Goal: Check status: Check status

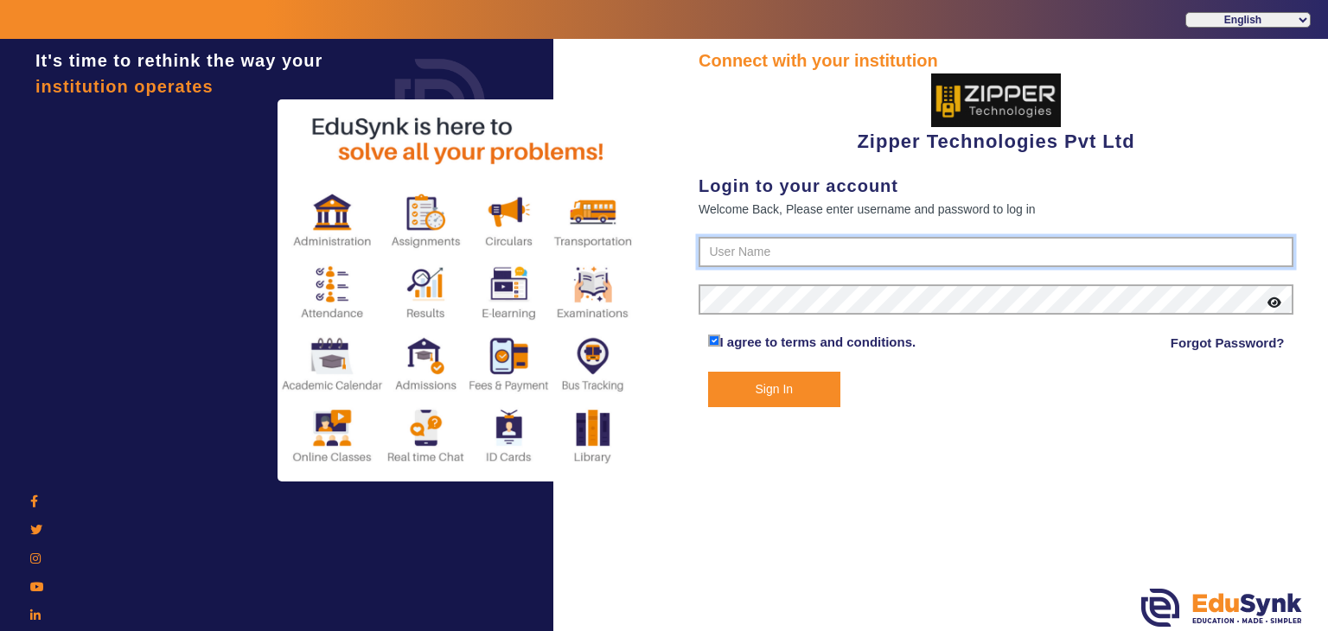
type input "1008790000"
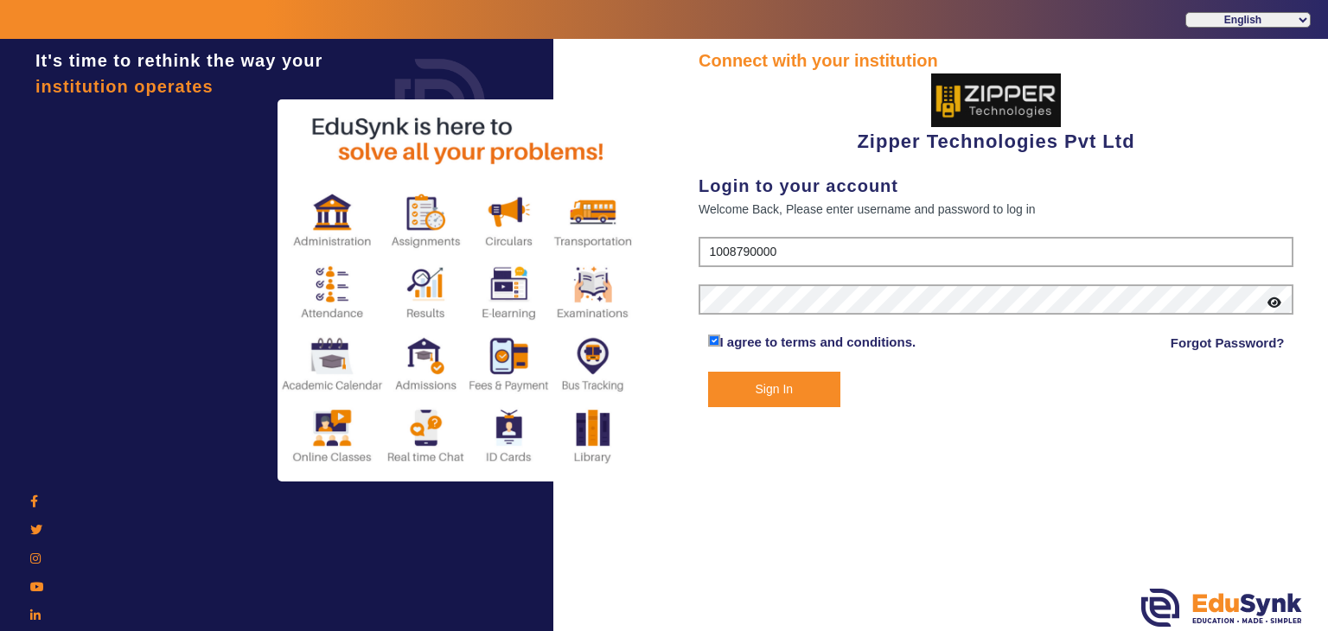
click at [772, 398] on button "Sign In" at bounding box center [774, 389] width 133 height 35
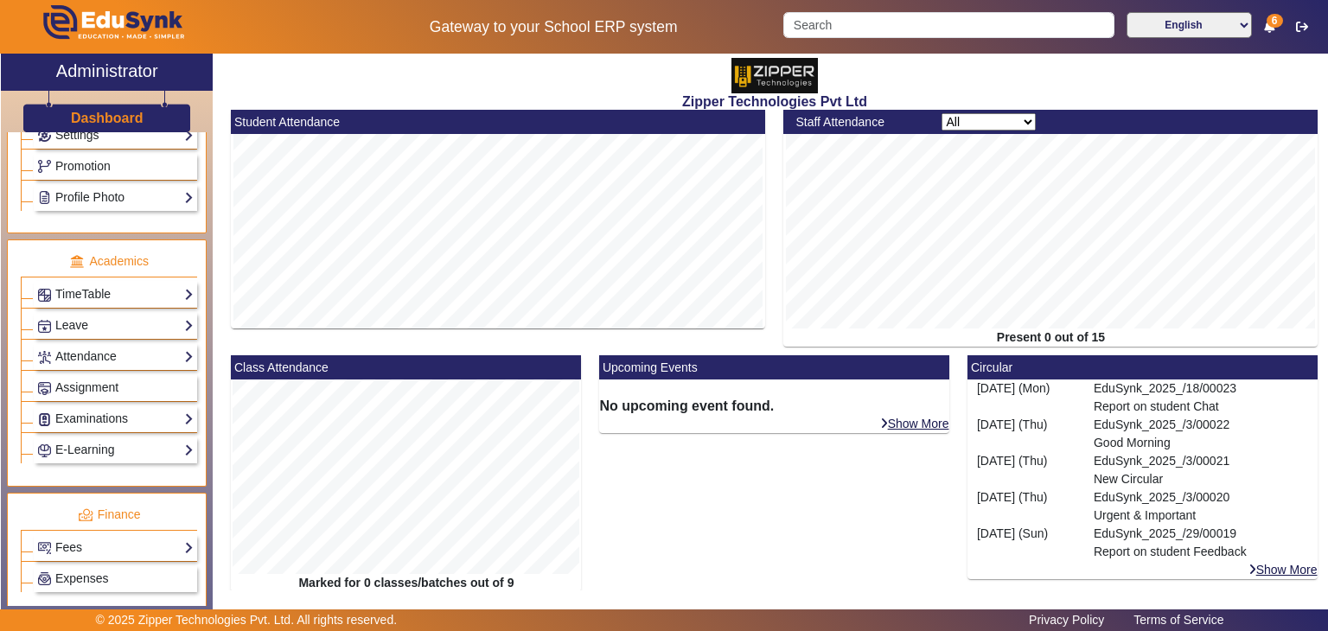
scroll to position [775, 0]
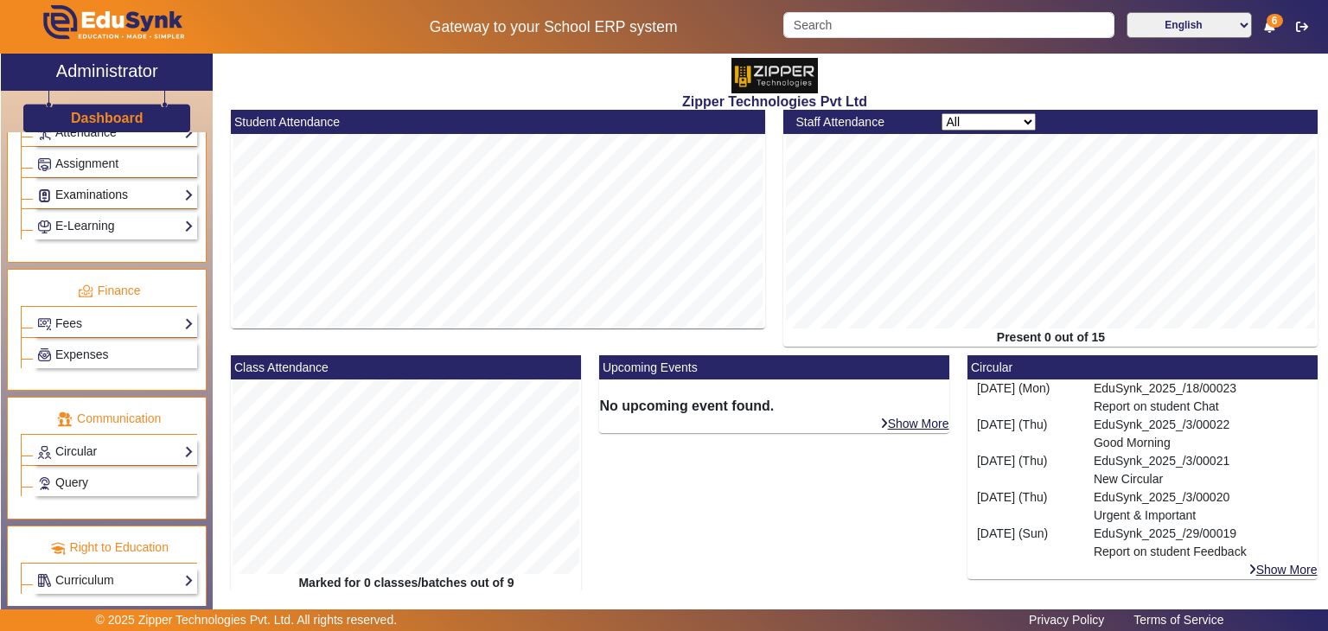
click at [78, 194] on link "Examinations" at bounding box center [115, 195] width 156 height 20
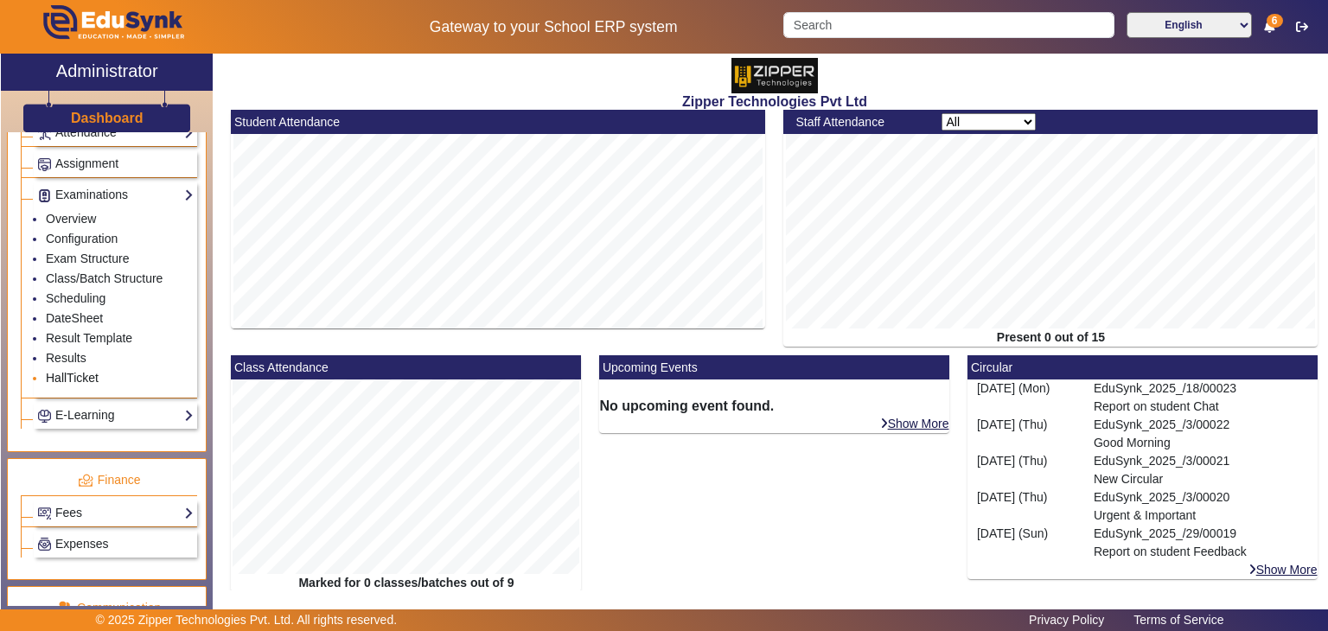
click at [64, 371] on link "HallTicket" at bounding box center [72, 378] width 53 height 14
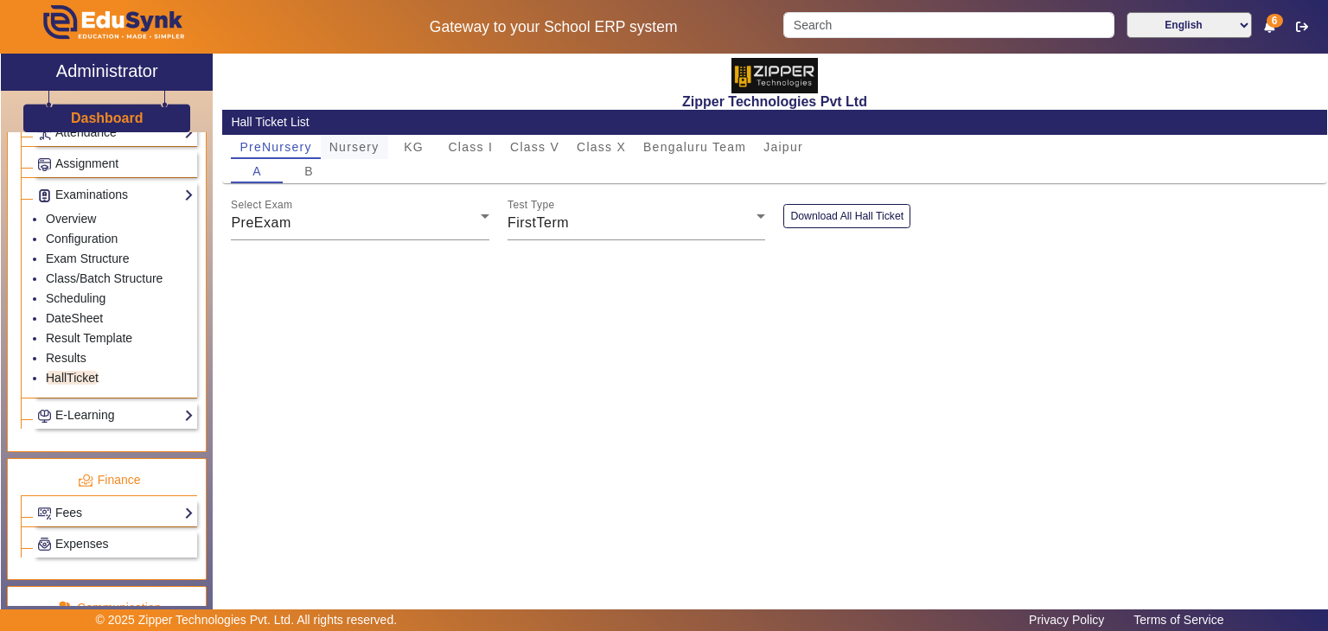
click at [352, 156] on span "Nursery" at bounding box center [354, 147] width 50 height 24
click at [460, 150] on span "Class I" at bounding box center [471, 147] width 45 height 12
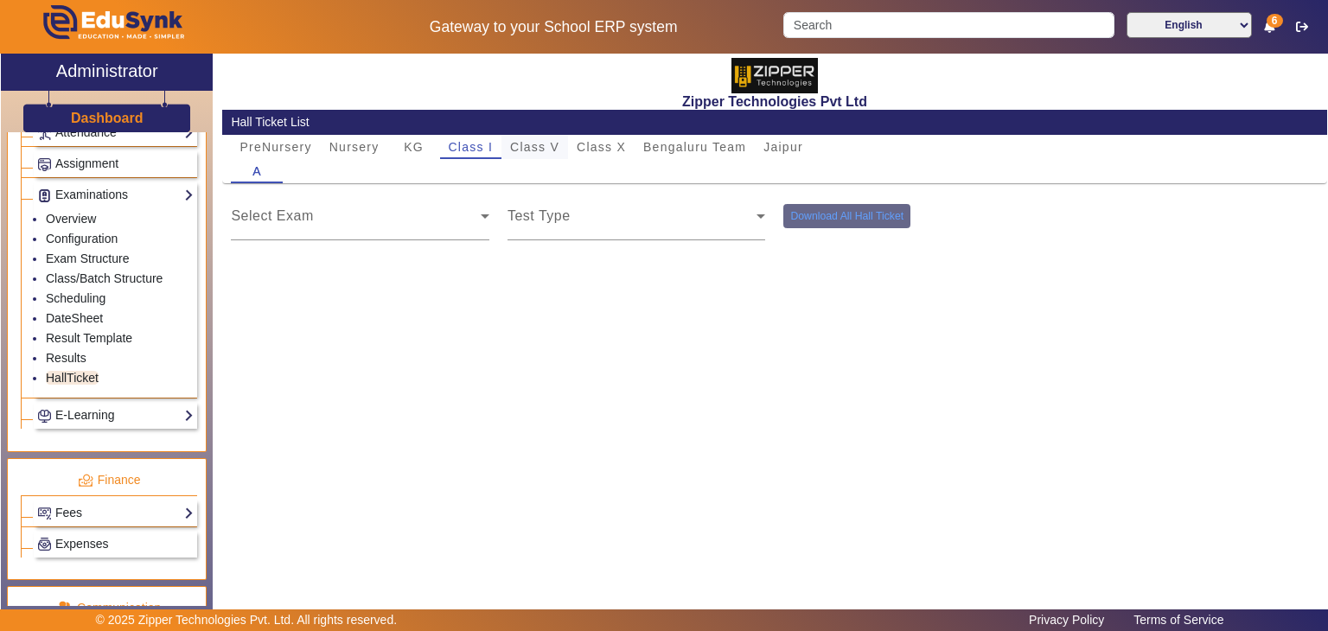
click at [560, 139] on div "Class V" at bounding box center [534, 147] width 67 height 24
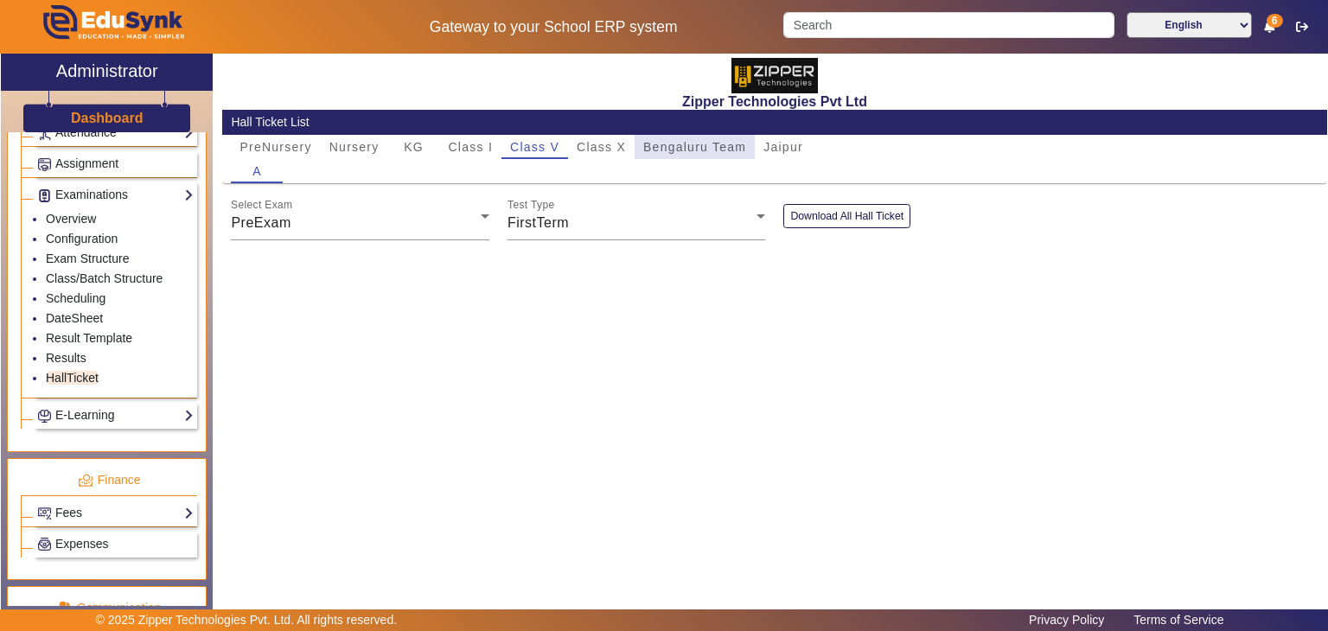
click at [650, 149] on span "Bengaluru Team" at bounding box center [694, 147] width 103 height 12
click at [787, 132] on div "Hall Ticket List" at bounding box center [774, 122] width 1105 height 25
click at [749, 150] on div "Bengaluru Team" at bounding box center [694, 147] width 120 height 24
click at [800, 147] on span "Jaipur" at bounding box center [783, 147] width 40 height 12
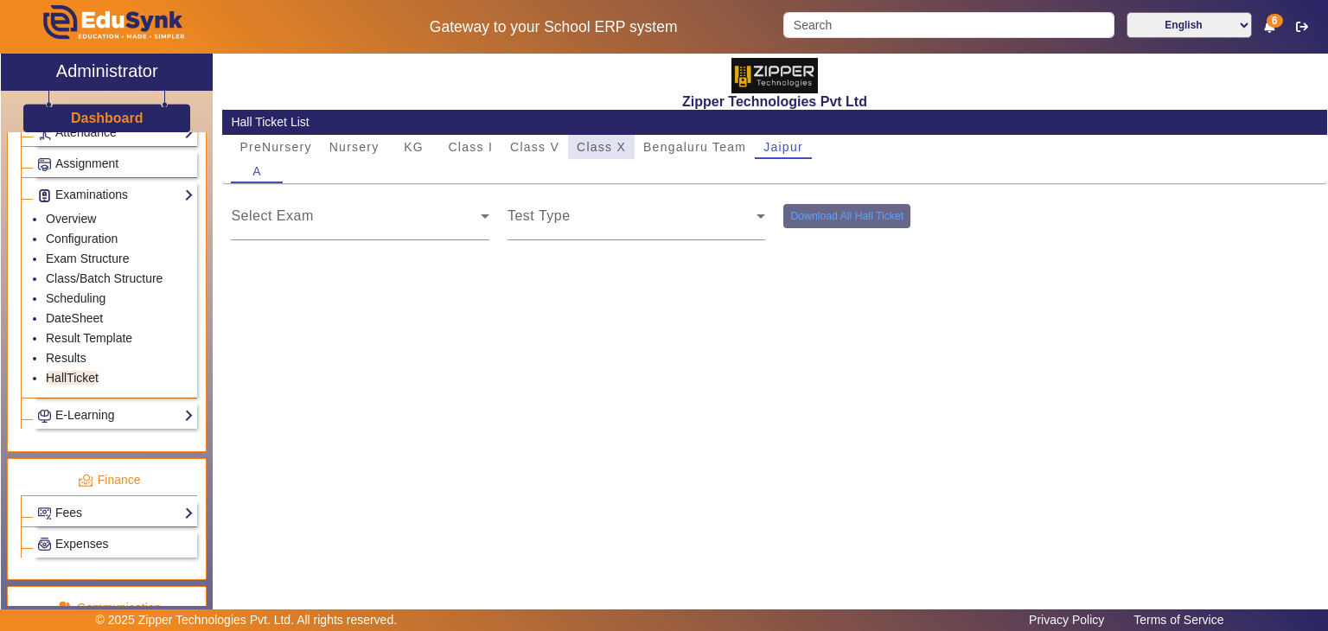
click at [631, 153] on div "Class X" at bounding box center [601, 147] width 67 height 24
click at [520, 227] on span at bounding box center [632, 223] width 250 height 21
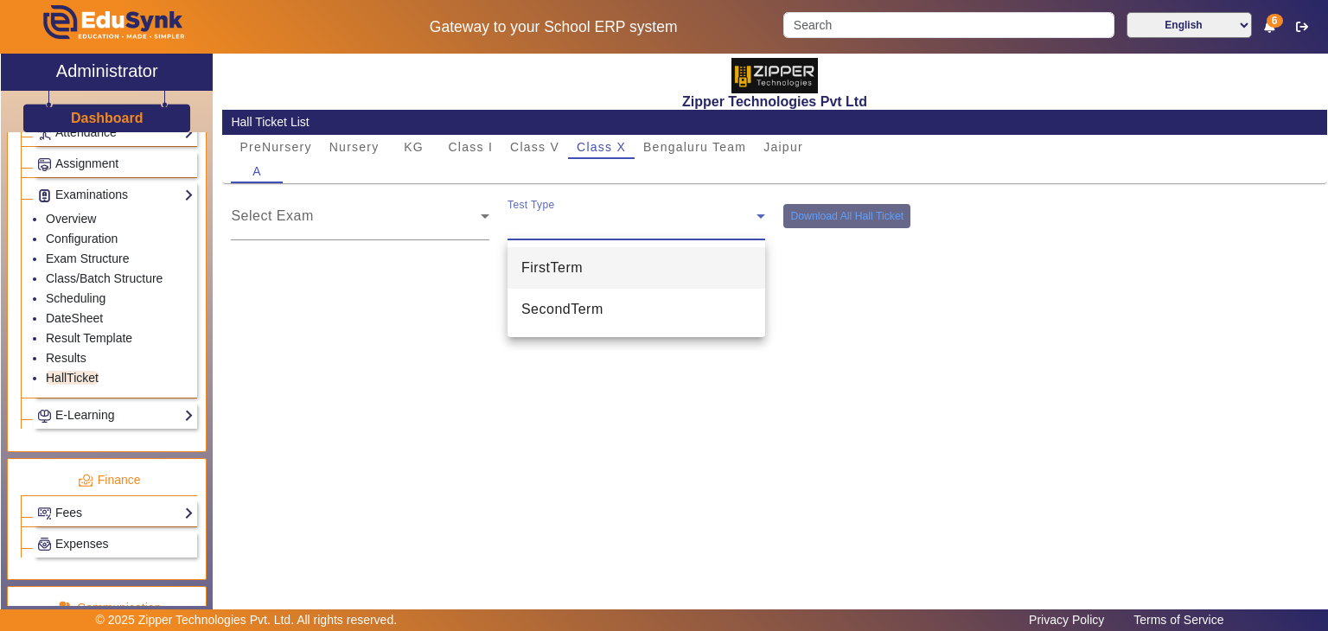
click at [830, 275] on div at bounding box center [664, 315] width 1328 height 631
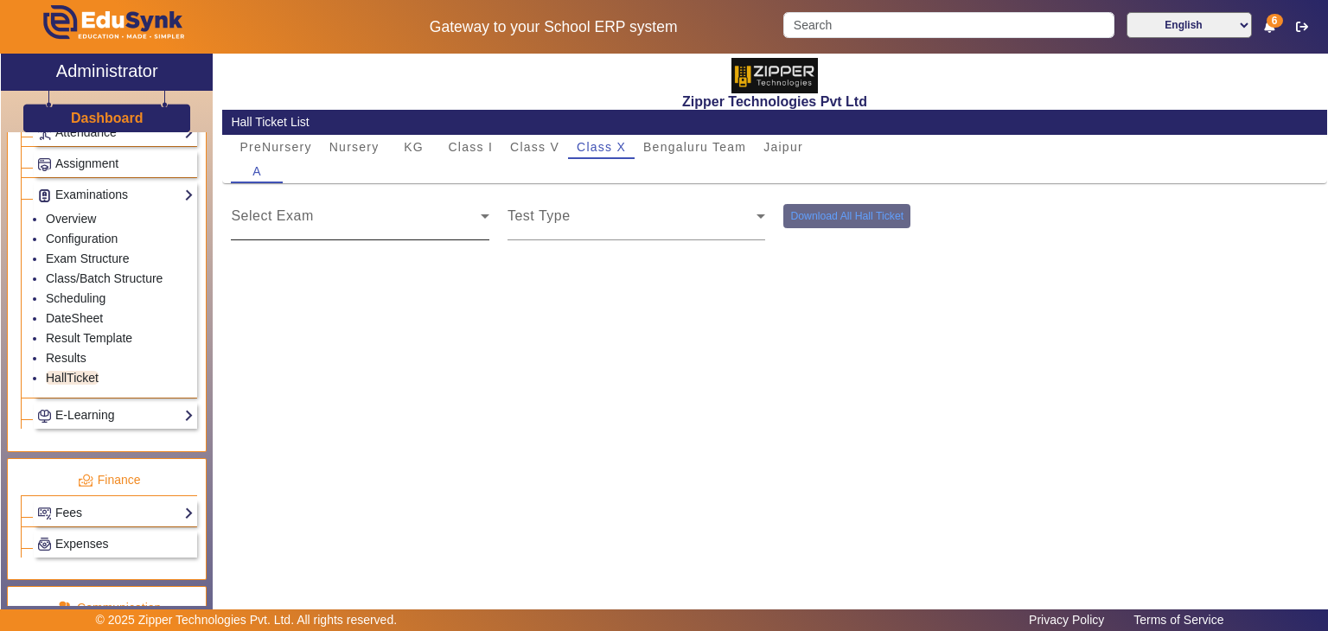
click at [342, 208] on div "Select Exam" at bounding box center [360, 216] width 258 height 48
click at [285, 234] on div "Select Exam" at bounding box center [360, 216] width 258 height 48
click at [451, 210] on div "Select Exam" at bounding box center [360, 216] width 258 height 48
click at [550, 220] on span at bounding box center [632, 223] width 250 height 21
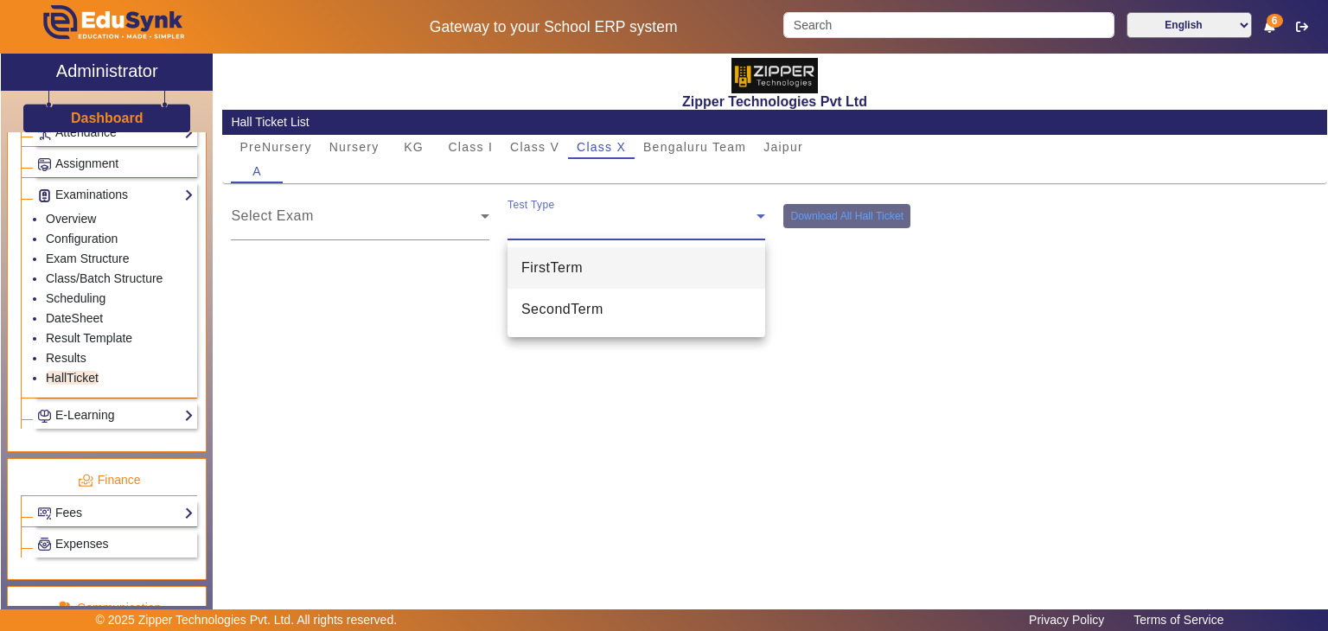
click at [543, 266] on span "FirstTerm" at bounding box center [551, 268] width 61 height 21
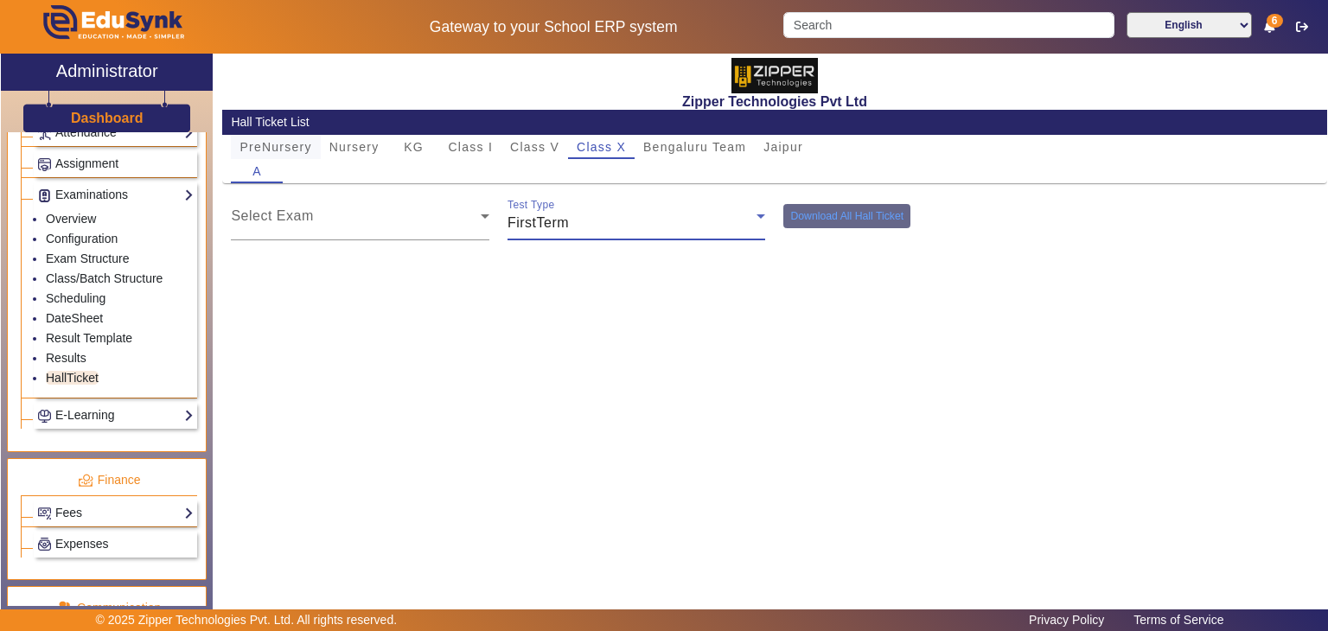
click at [267, 141] on span "PreNursery" at bounding box center [275, 147] width 72 height 12
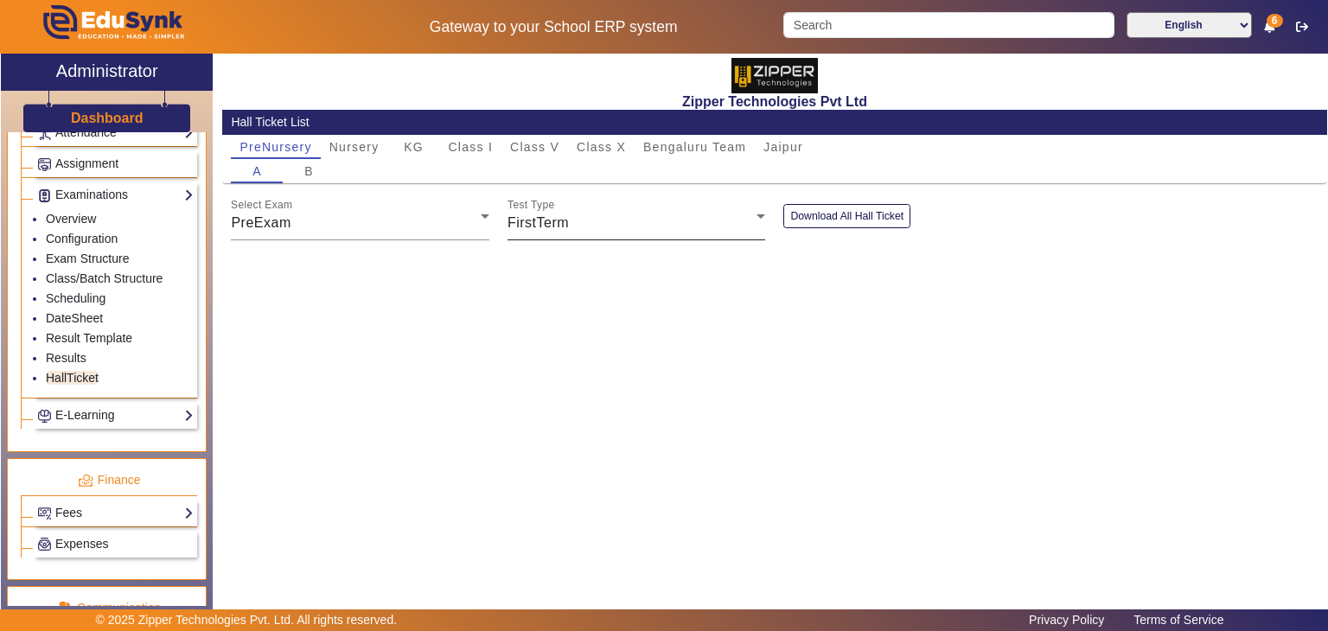
click at [519, 213] on div "FirstTerm" at bounding box center [632, 223] width 250 height 21
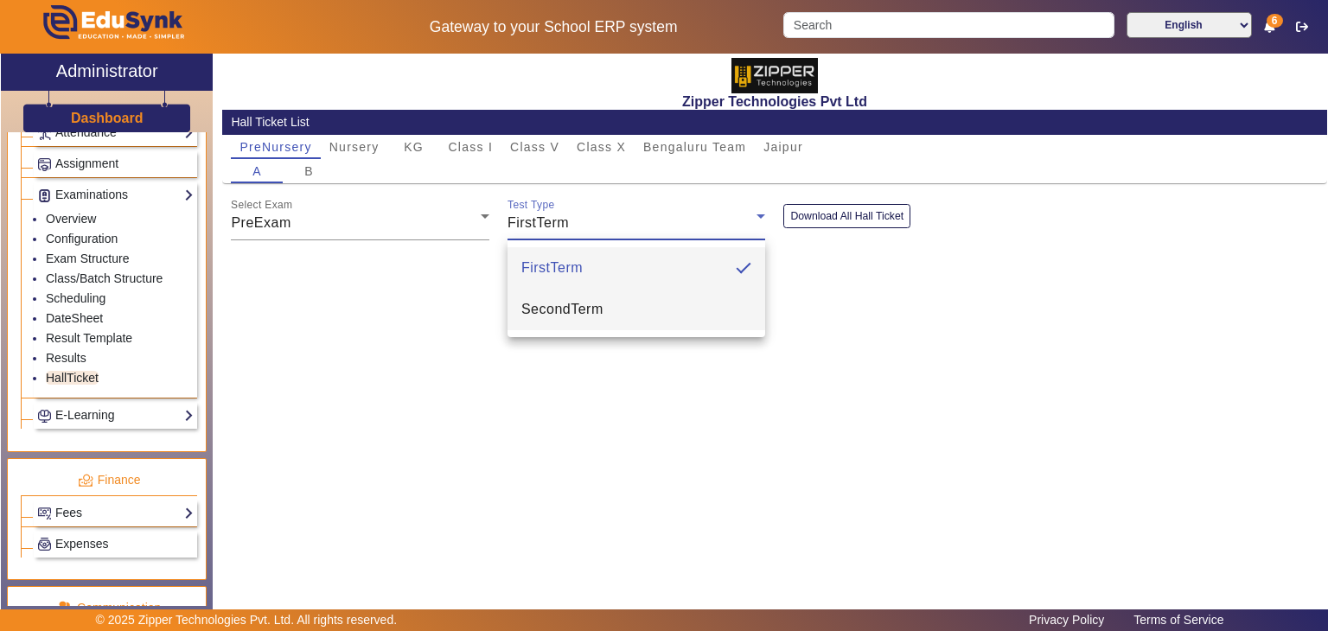
click at [530, 315] on span "SecondTerm" at bounding box center [562, 309] width 82 height 21
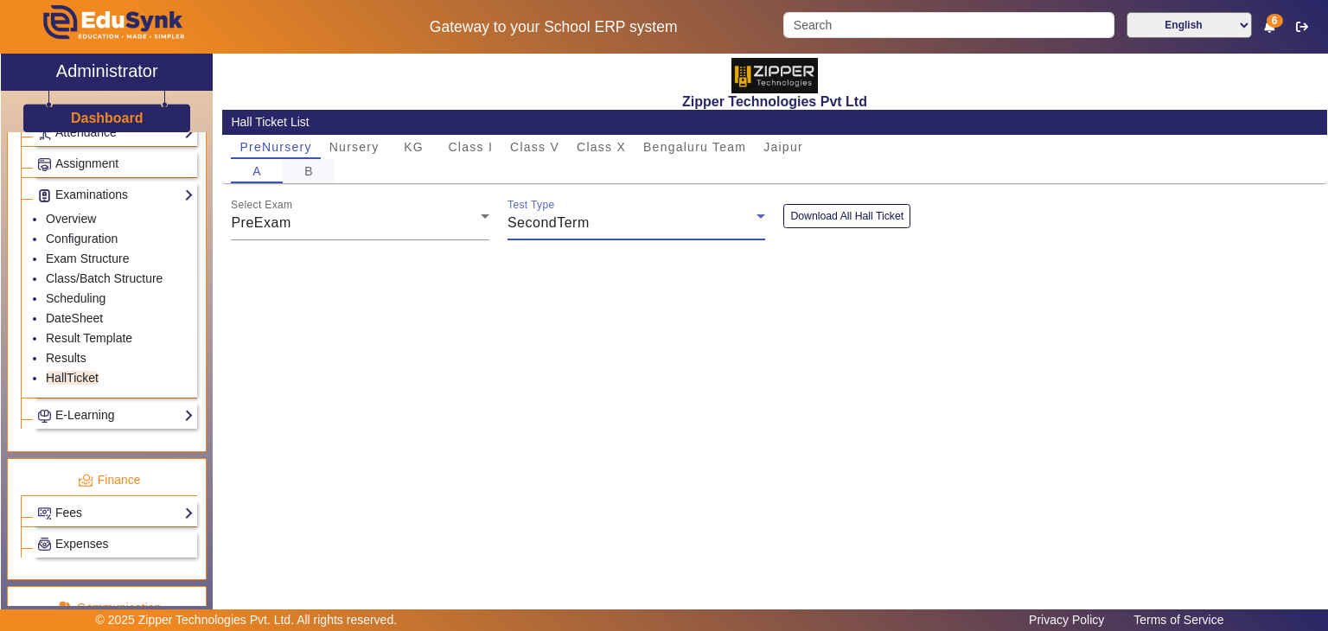
click at [294, 171] on div "B" at bounding box center [309, 171] width 52 height 24
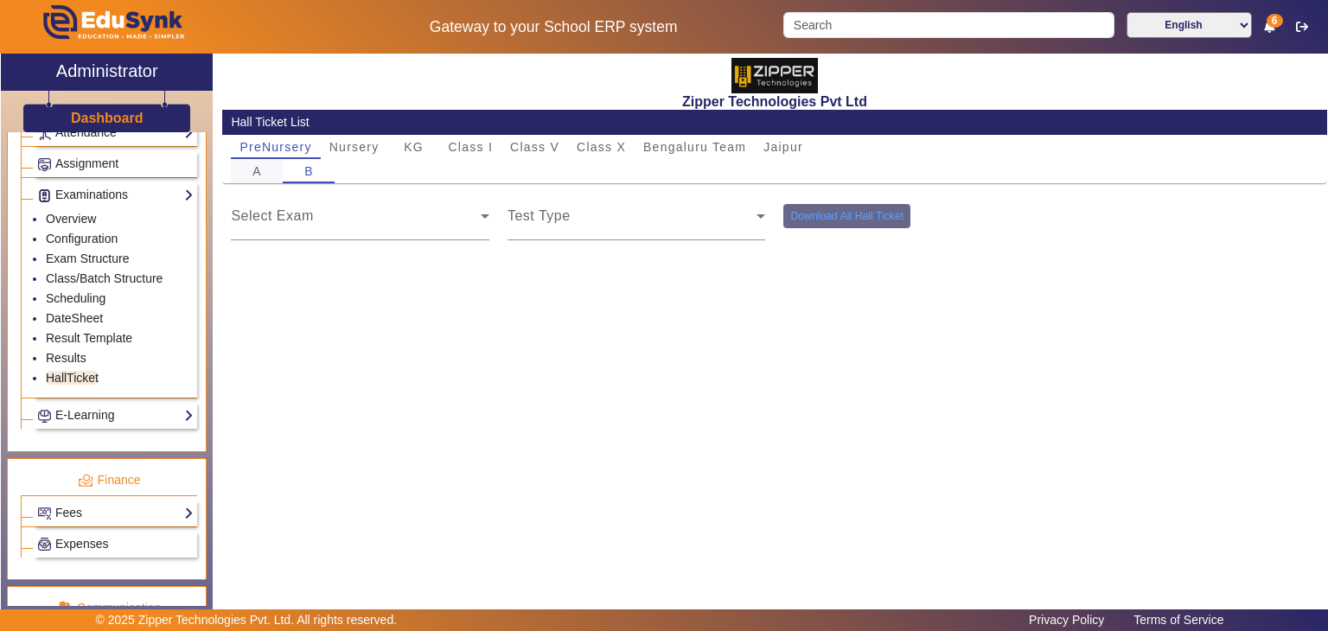
click at [245, 167] on div "A" at bounding box center [257, 171] width 52 height 24
click at [602, 228] on div "FirstTerm" at bounding box center [632, 223] width 250 height 21
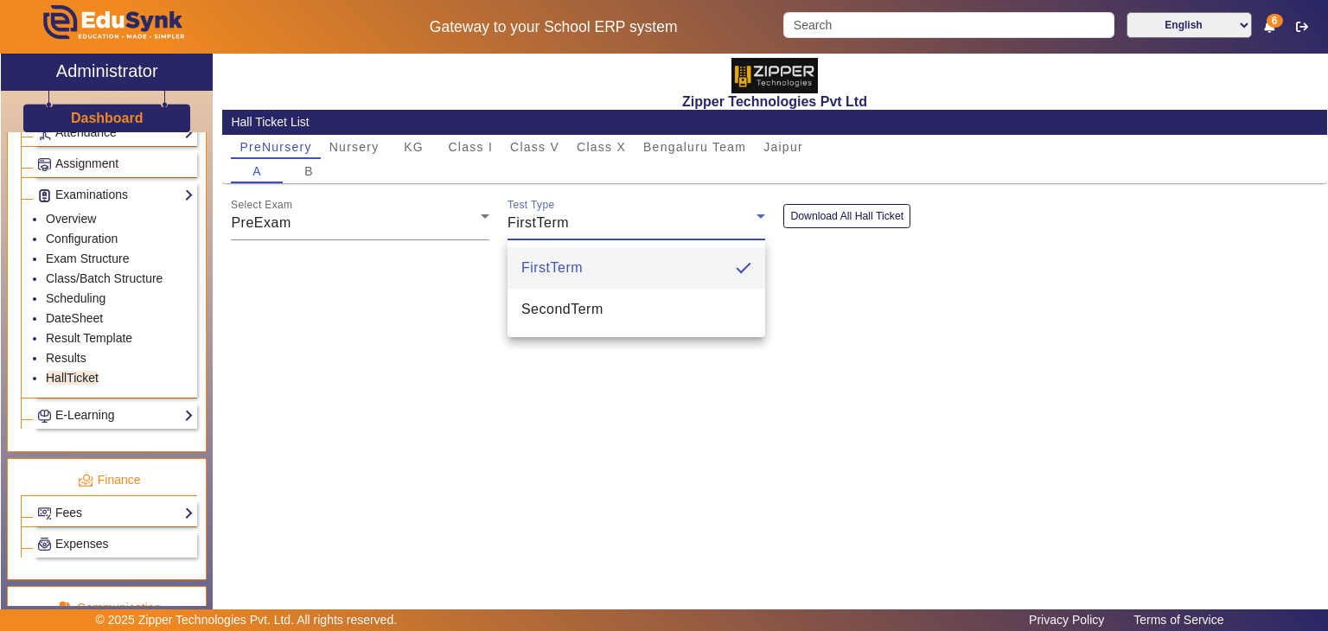
click at [553, 271] on span "FirstTerm" at bounding box center [551, 268] width 61 height 21
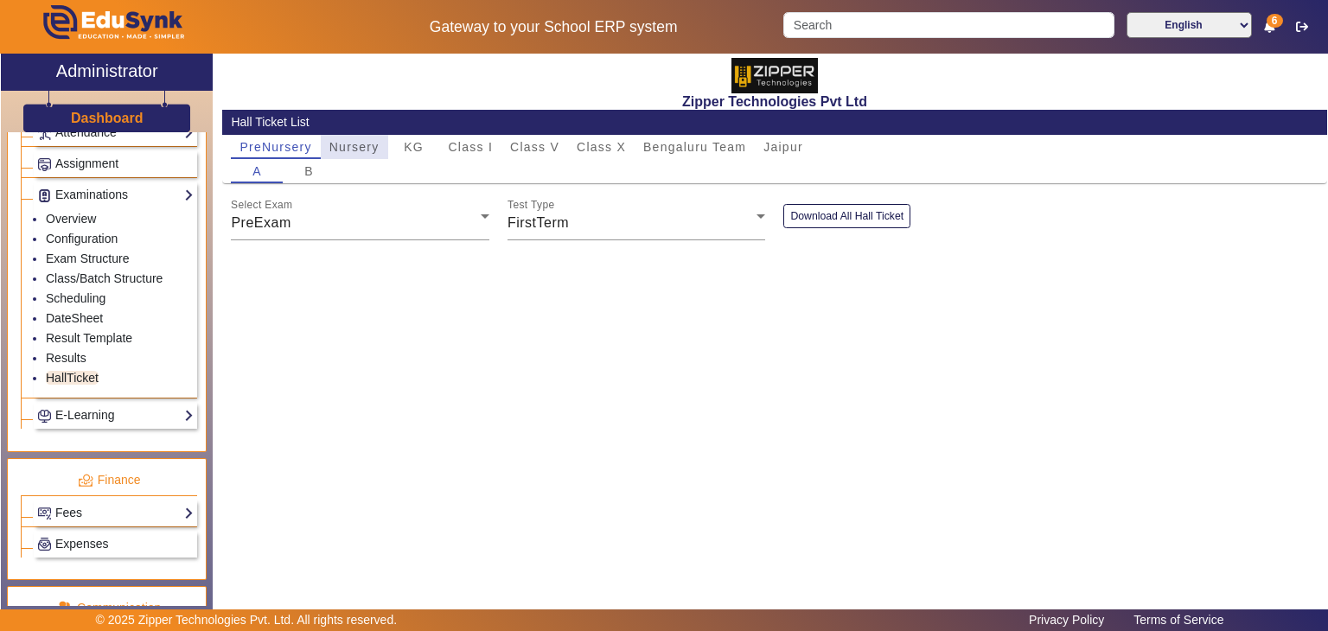
click at [343, 146] on span "Nursery" at bounding box center [354, 147] width 50 height 12
click at [413, 146] on span "KG" at bounding box center [414, 147] width 20 height 12
click at [69, 351] on link "Results" at bounding box center [66, 358] width 41 height 14
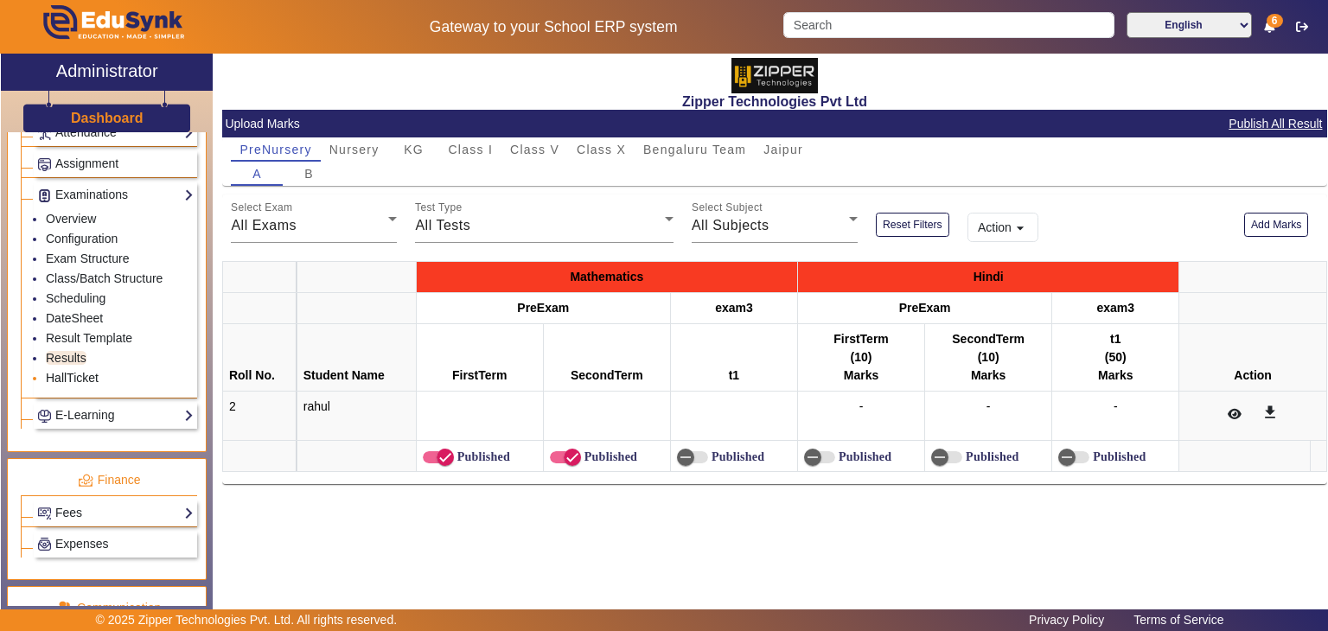
click at [80, 371] on link "HallTicket" at bounding box center [72, 378] width 53 height 14
